Goal: Check status: Check status

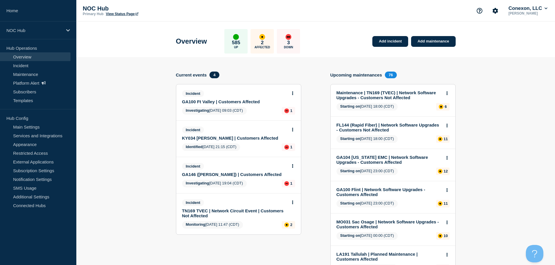
click at [28, 54] on link "Overview" at bounding box center [35, 56] width 70 height 9
click at [20, 67] on link "Incident" at bounding box center [35, 65] width 70 height 9
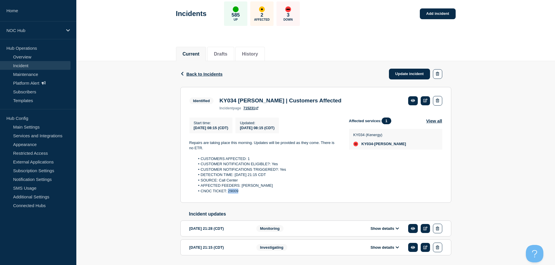
click at [23, 66] on link "Incident" at bounding box center [35, 65] width 70 height 9
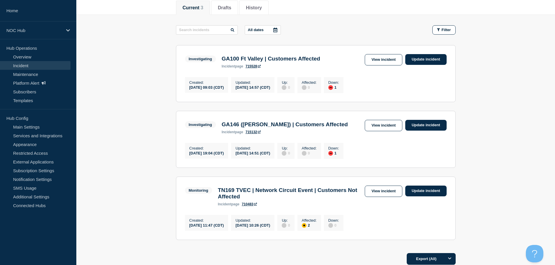
scroll to position [136, 0]
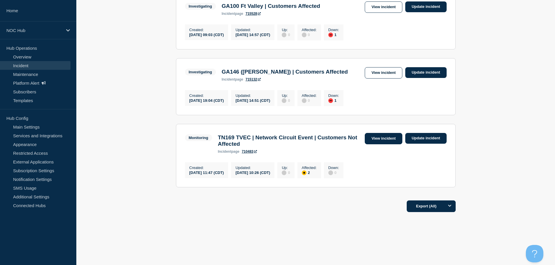
click at [366, 140] on link "View incident" at bounding box center [384, 138] width 38 height 11
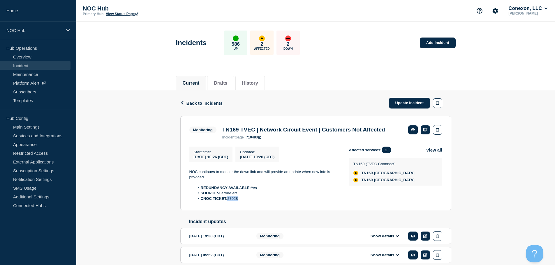
drag, startPoint x: 243, startPoint y: 209, endPoint x: 229, endPoint y: 209, distance: 14.0
click at [229, 202] on li "CNOC TICKET: 27028" at bounding box center [267, 198] width 145 height 5
copy li "27028"
